Goal: Information Seeking & Learning: Learn about a topic

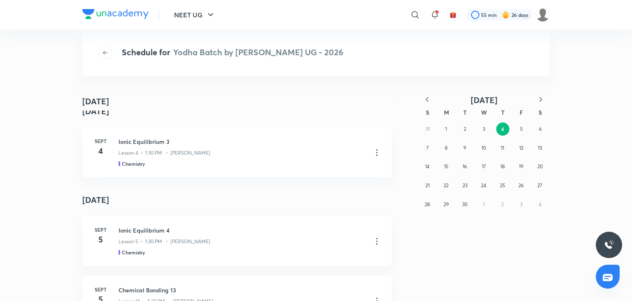
scroll to position [2652, 0]
click at [483, 129] on abbr "3" at bounding box center [484, 129] width 2 height 6
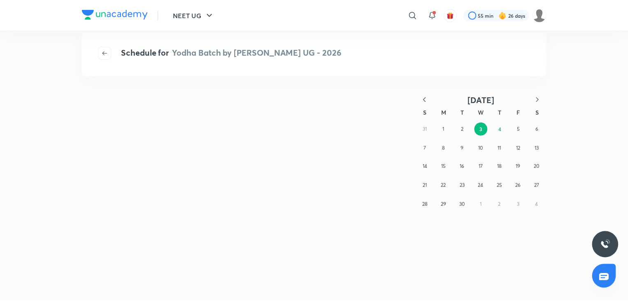
scroll to position [0, 0]
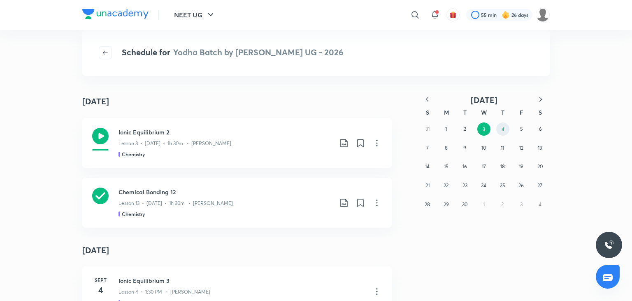
click at [499, 129] on button "4" at bounding box center [503, 128] width 13 height 13
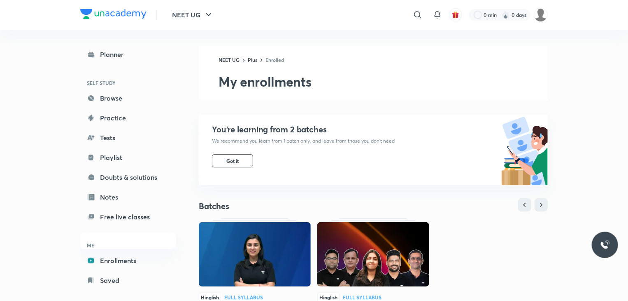
click at [387, 241] on img at bounding box center [373, 254] width 112 height 64
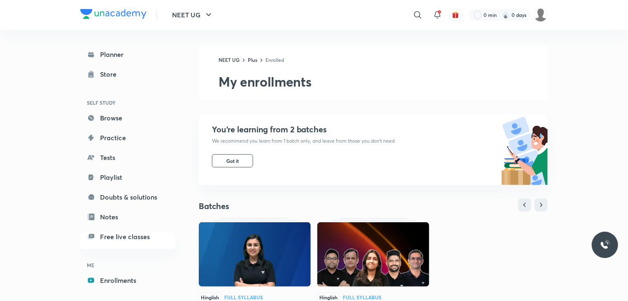
drag, startPoint x: 360, startPoint y: 261, endPoint x: 347, endPoint y: 250, distance: 17.5
click at [347, 250] on img at bounding box center [373, 254] width 112 height 64
click at [351, 245] on img at bounding box center [373, 254] width 112 height 64
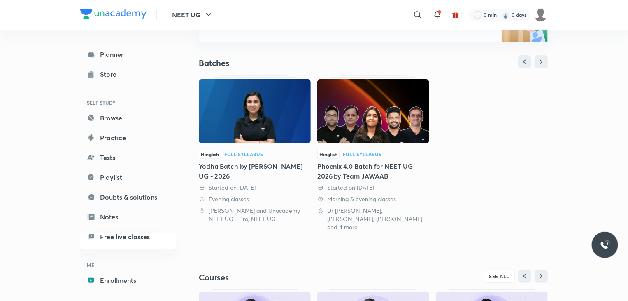
scroll to position [143, 0]
click at [371, 134] on img at bounding box center [373, 111] width 112 height 64
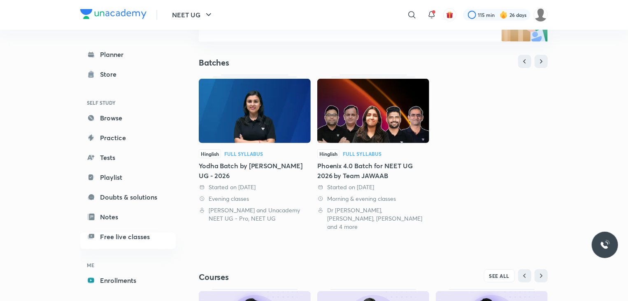
click at [408, 123] on img at bounding box center [373, 111] width 112 height 64
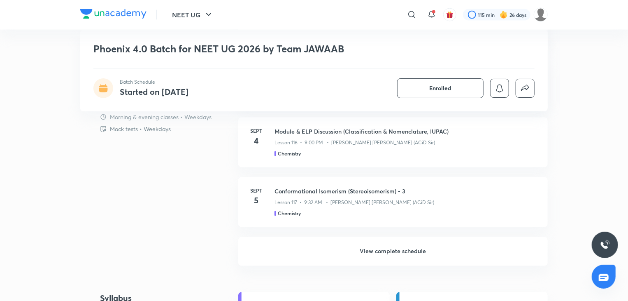
scroll to position [714, 0]
click at [374, 244] on h6 "View complete schedule" at bounding box center [393, 250] width 310 height 29
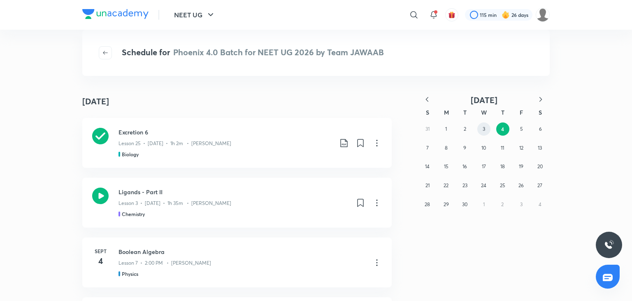
click at [482, 126] on button "3" at bounding box center [484, 128] width 13 height 13
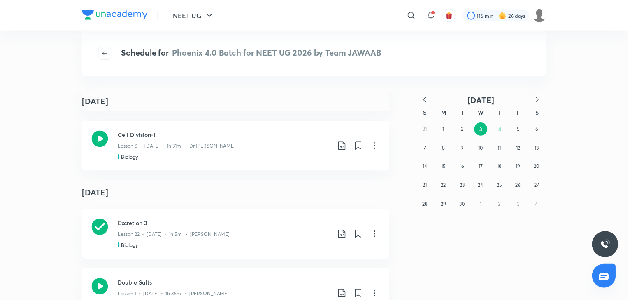
scroll to position [1096, 0]
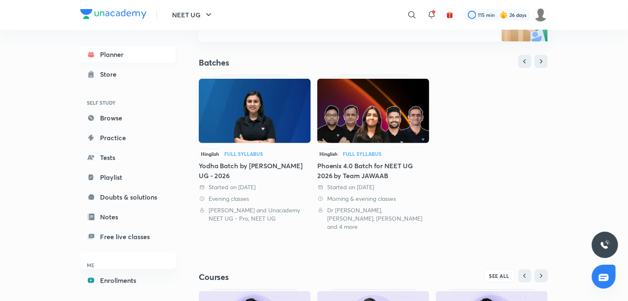
click at [107, 61] on link "Planner" at bounding box center [128, 54] width 96 height 16
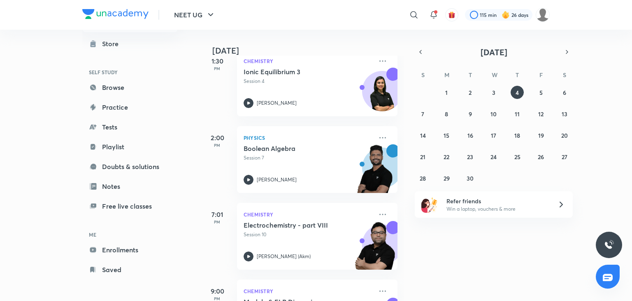
scroll to position [214, 0]
